Goal: Information Seeking & Learning: Learn about a topic

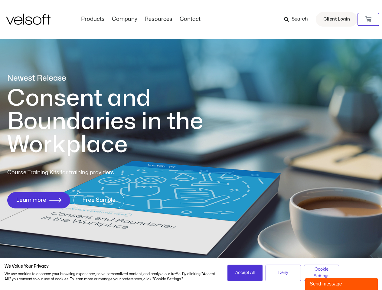
click at [191, 145] on h1 "Consent and Boundaries in the Workplace" at bounding box center [117, 122] width 221 height 70
click at [368, 19] on icon at bounding box center [368, 19] width 6 height 6
click at [245, 273] on span "Accept All" at bounding box center [244, 273] width 19 height 7
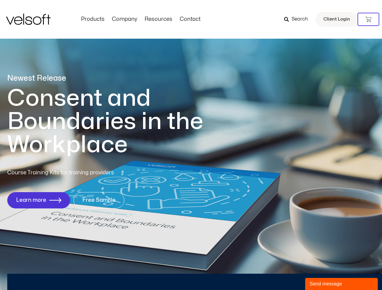
click at [283, 273] on div "Newest Release Consent and Boundaries in the Workplace Course Training Kits for…" at bounding box center [191, 144] width 382 height 293
click at [321, 273] on div "Newest Release Consent and Boundaries in the Workplace Course Training Kits for…" at bounding box center [191, 144] width 382 height 293
click at [341, 284] on div "Send message" at bounding box center [340, 283] width 63 height 7
